Goal: Transaction & Acquisition: Obtain resource

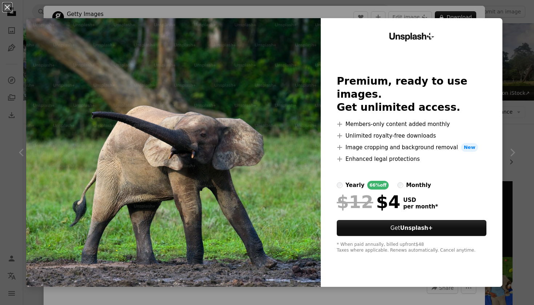
scroll to position [137, 0]
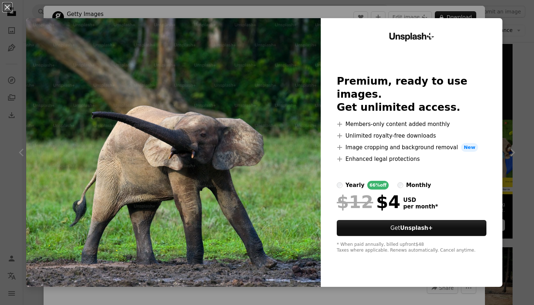
click at [407, 181] on label "monthly" at bounding box center [414, 185] width 34 height 9
click at [352, 181] on div "yearly" at bounding box center [354, 185] width 19 height 9
click at [12, 11] on button "An X shape" at bounding box center [7, 7] width 9 height 9
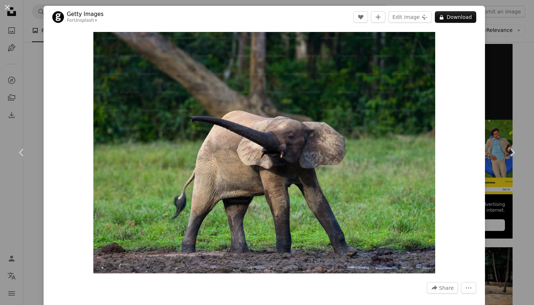
click at [42, 57] on div "An X shape Chevron left Chevron right Getty Images For Unsplash+ A heart A plus…" at bounding box center [267, 152] width 534 height 305
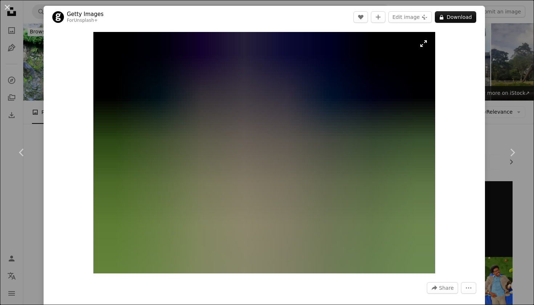
scroll to position [137, 0]
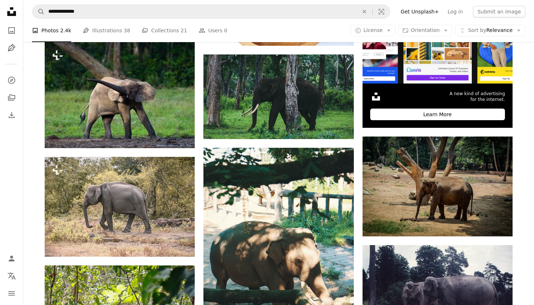
scroll to position [253, 0]
